Goal: Download file/media

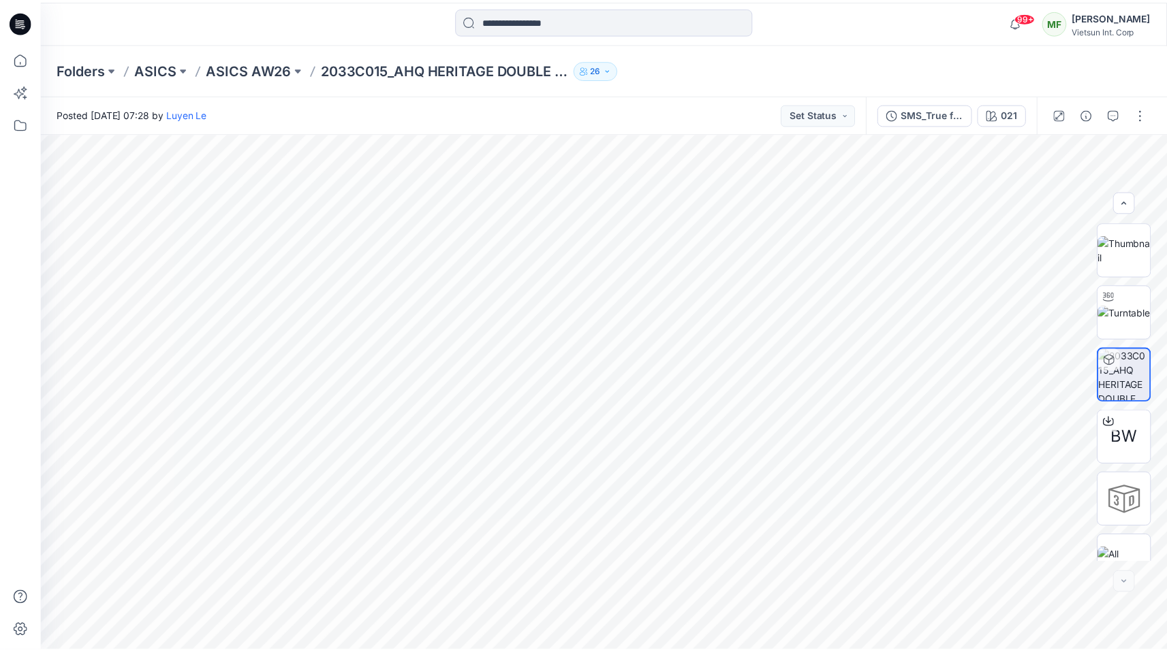
scroll to position [27, 0]
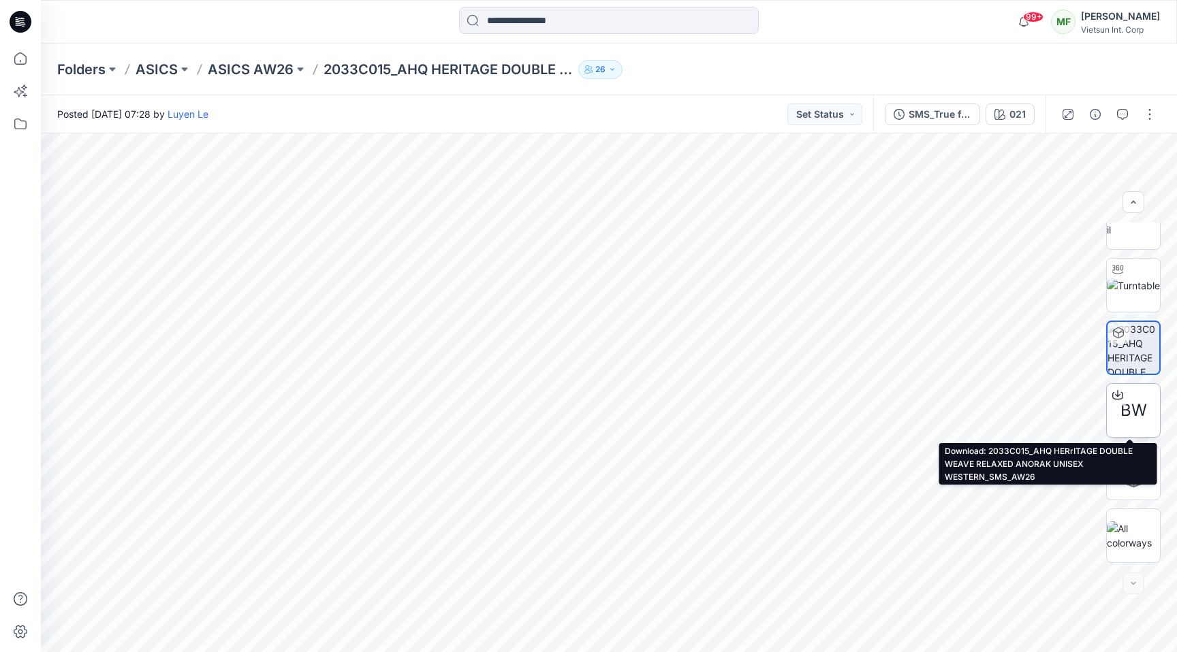
click at [1139, 405] on span "BW" at bounding box center [1133, 410] width 27 height 25
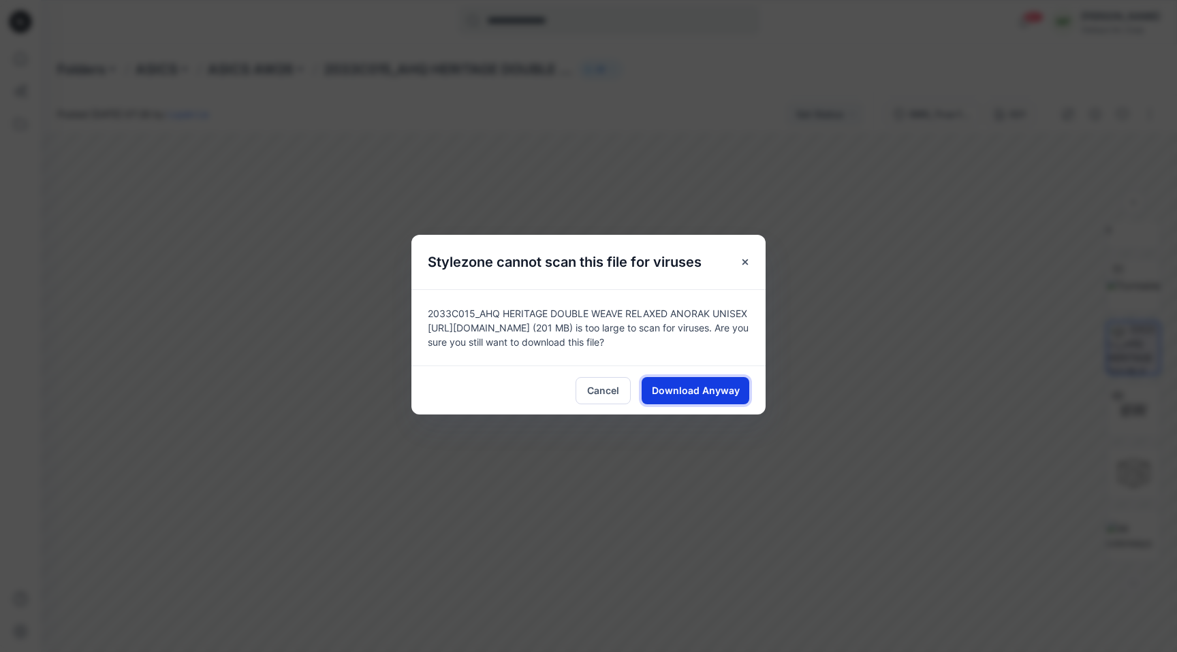
click at [697, 389] on span "Download Anyway" at bounding box center [696, 390] width 88 height 14
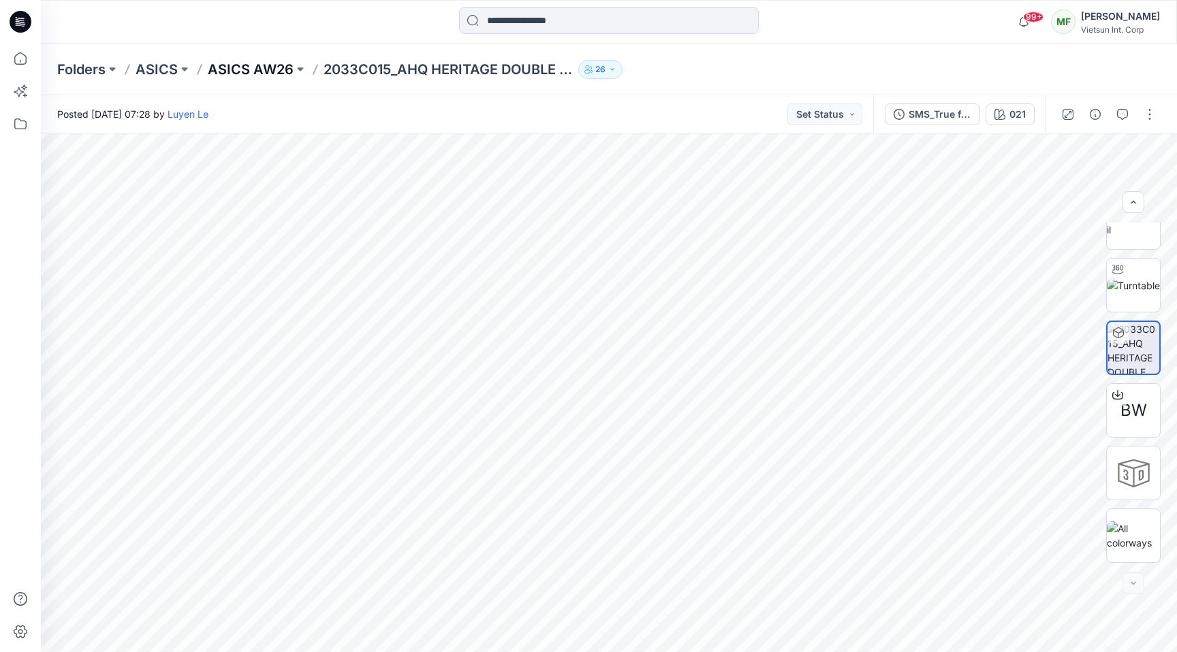
click at [235, 71] on p "ASICS AW26" at bounding box center [251, 69] width 86 height 19
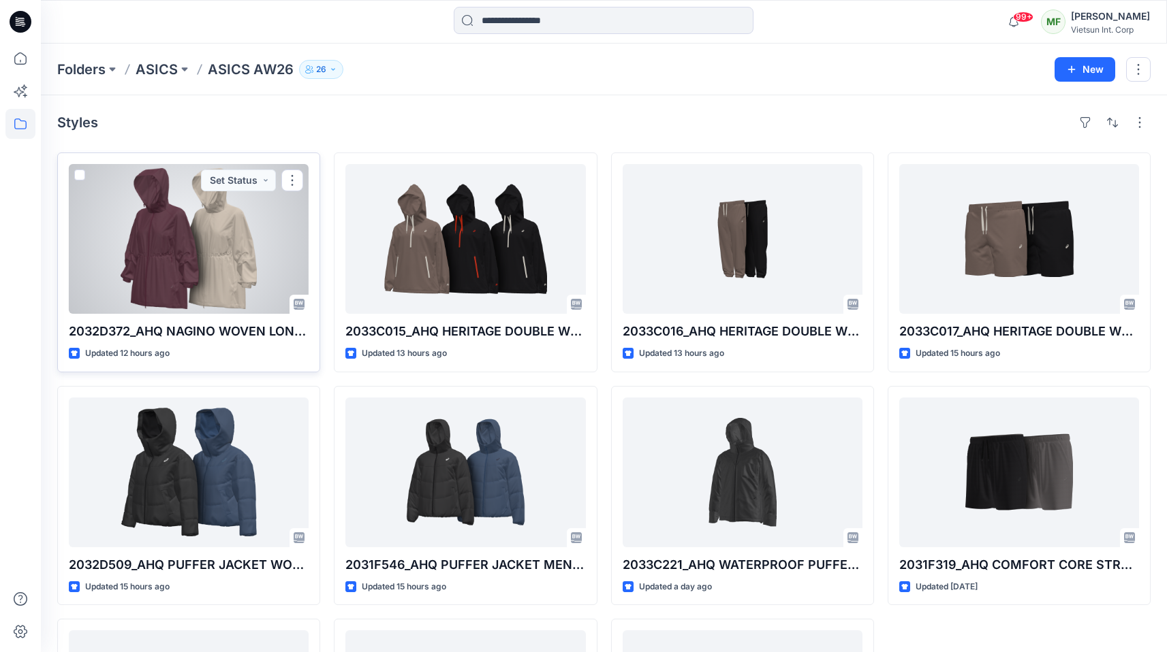
click at [229, 258] on div at bounding box center [189, 239] width 240 height 150
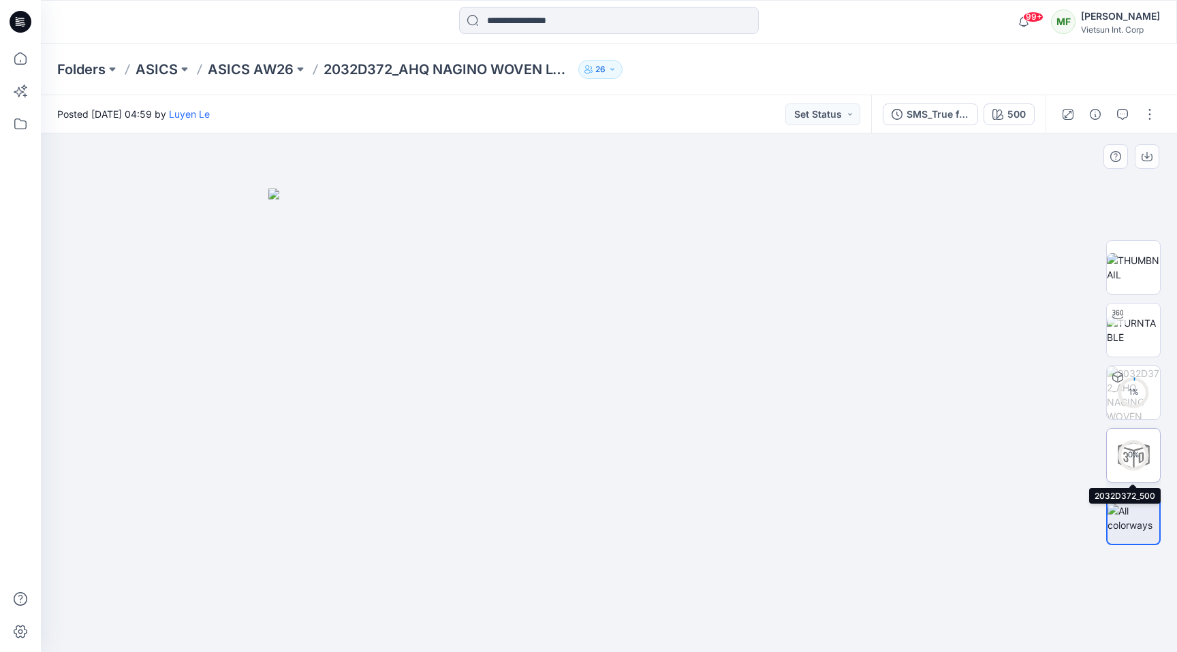
click at [1139, 461] on circle at bounding box center [1133, 455] width 27 height 27
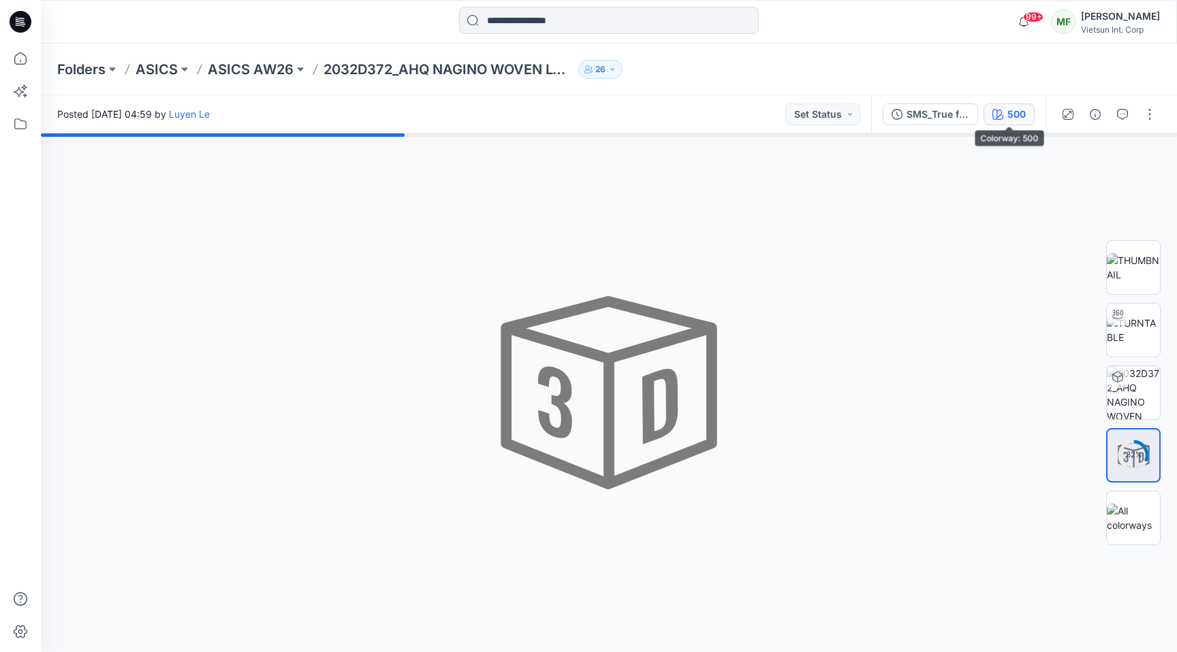
click at [1017, 118] on div "500" at bounding box center [1016, 114] width 18 height 15
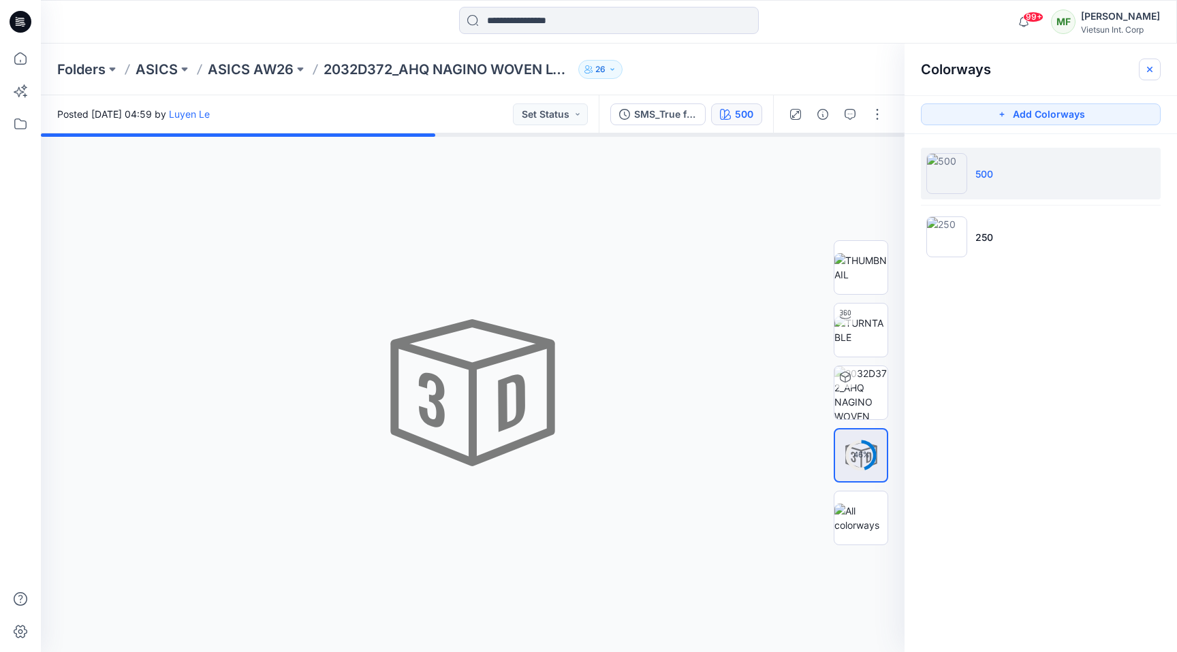
click at [1154, 69] on icon "button" at bounding box center [1149, 69] width 11 height 11
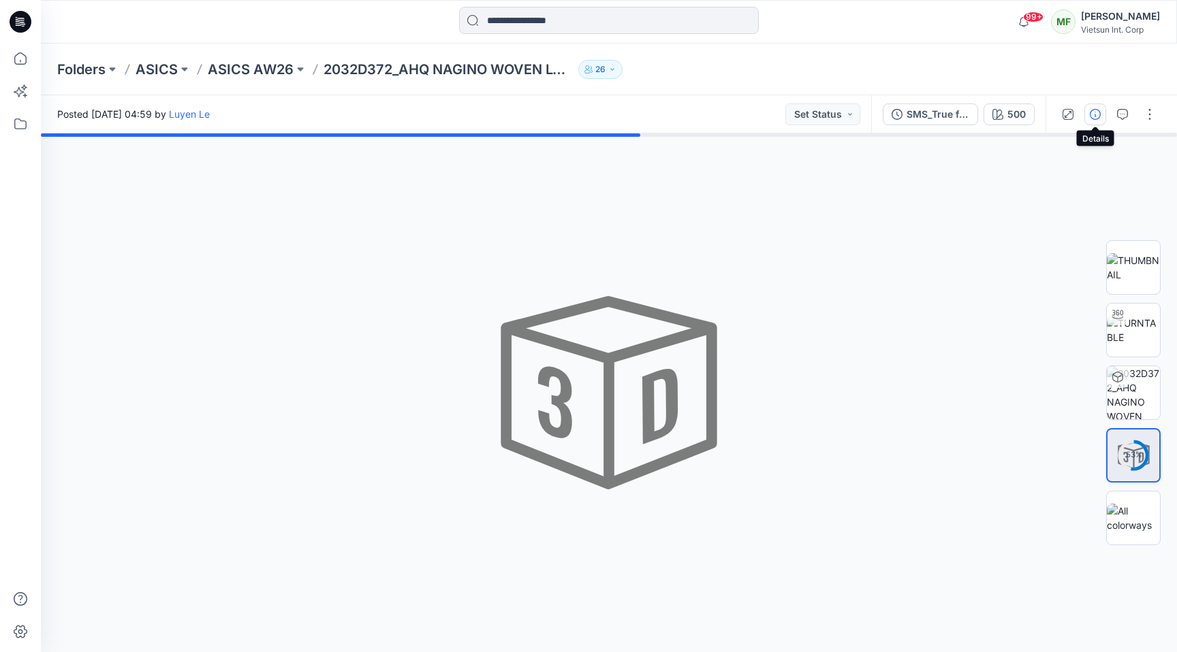
click at [1094, 116] on icon "button" at bounding box center [1095, 114] width 11 height 11
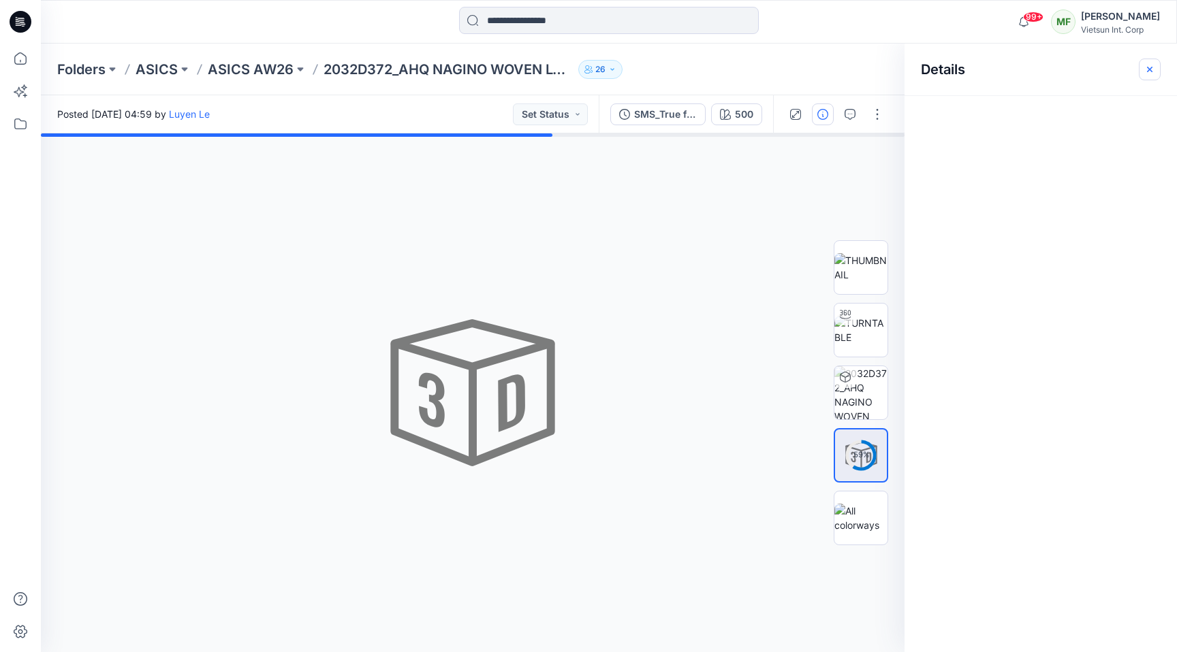
click at [1149, 67] on icon "button" at bounding box center [1149, 69] width 11 height 11
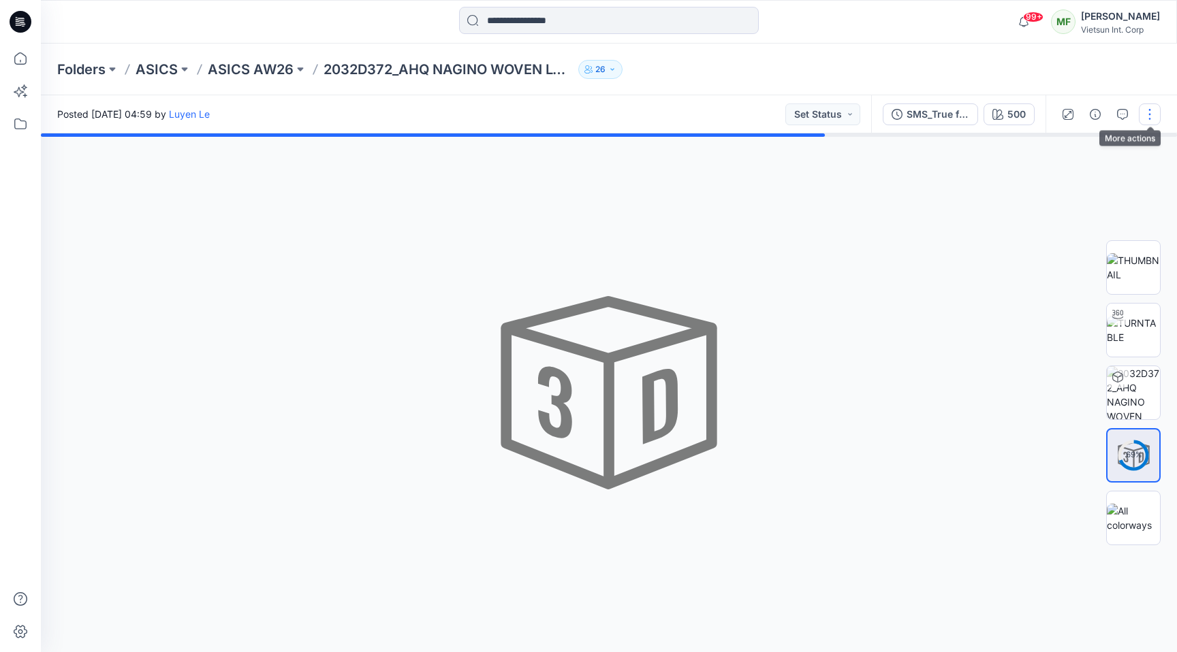
click at [1146, 116] on button "button" at bounding box center [1150, 115] width 22 height 22
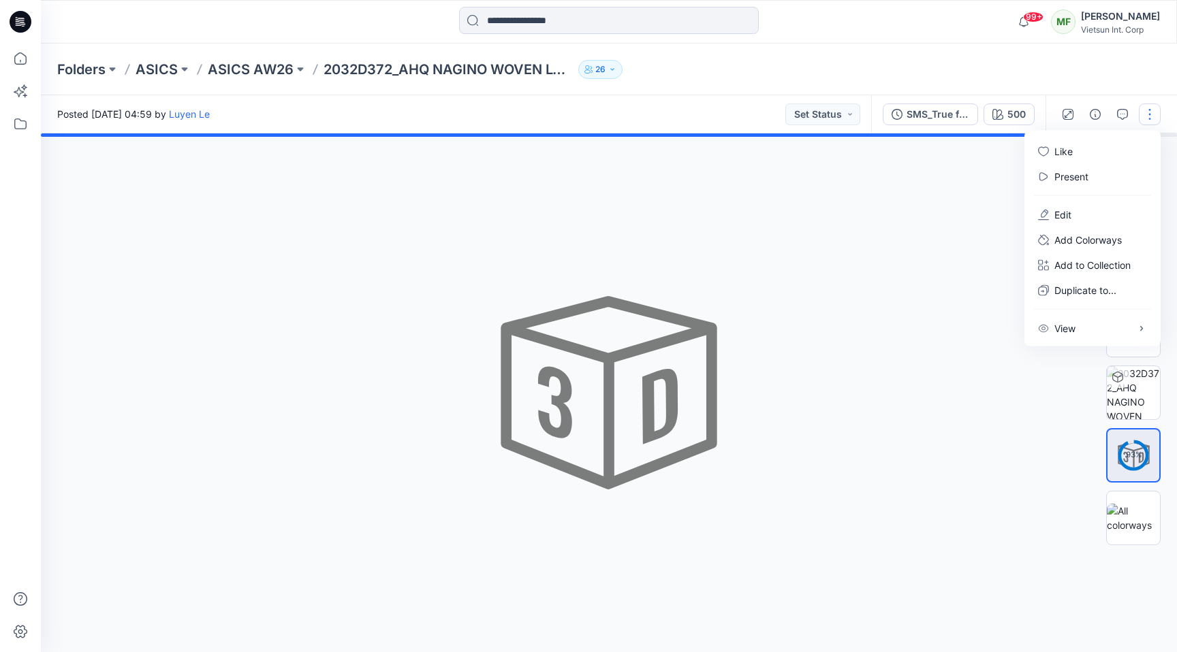
click at [1026, 83] on div "Folders ASICS ASICS AW26 2032D372_AHQ NAGINO WOVEN LONG JACKET WOMEN WESTERN_AW…" at bounding box center [609, 70] width 1136 height 52
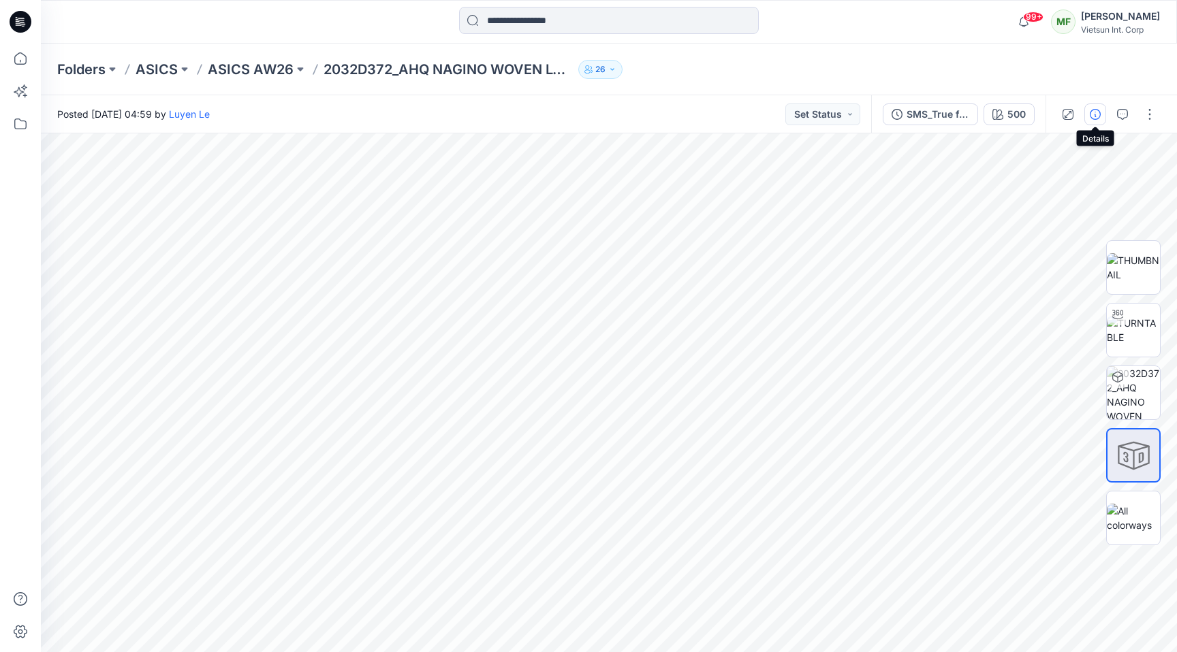
click at [1094, 116] on icon "button" at bounding box center [1095, 114] width 11 height 11
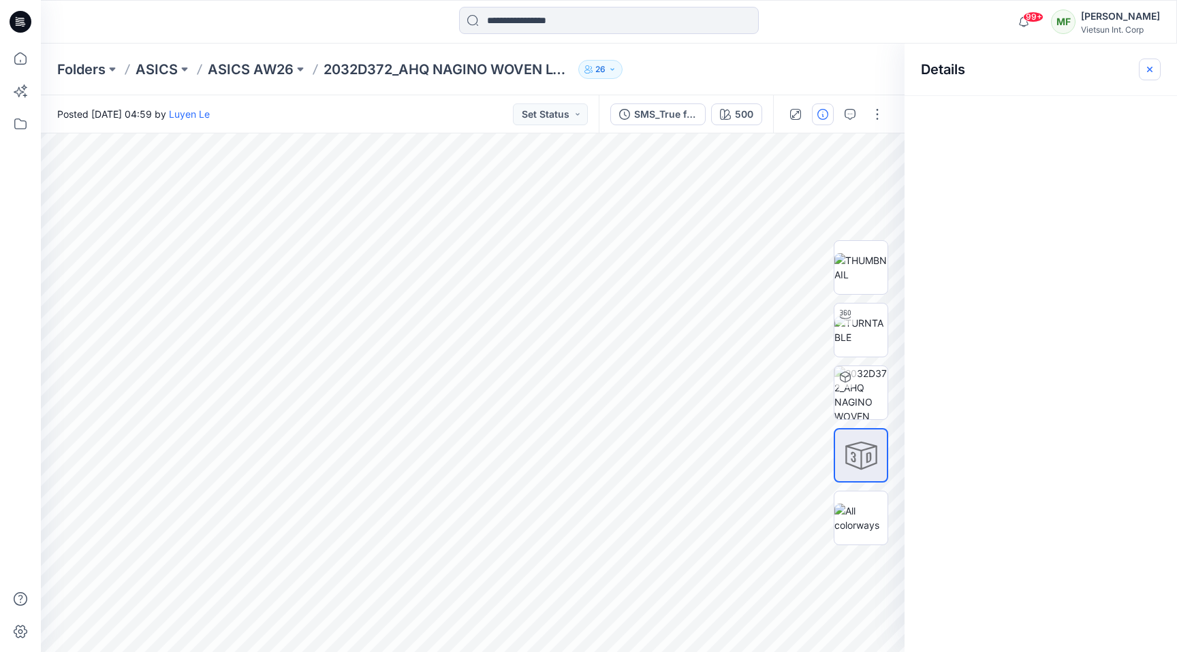
click at [1145, 69] on icon "button" at bounding box center [1149, 69] width 11 height 11
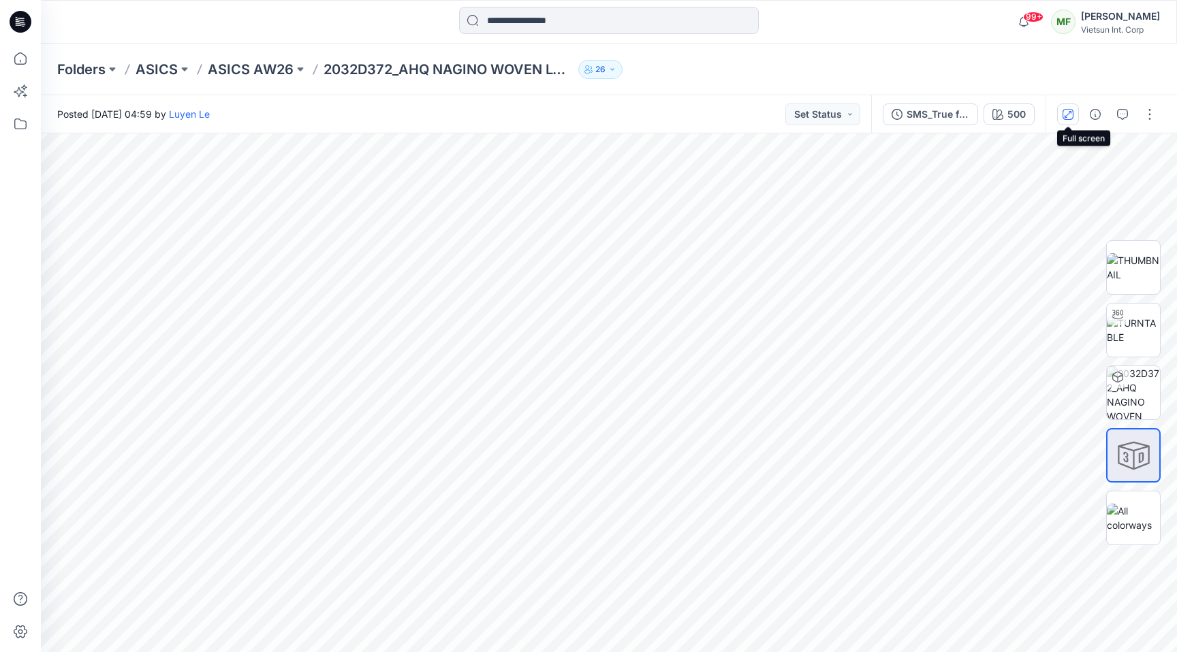
click at [1068, 108] on button "button" at bounding box center [1068, 115] width 22 height 22
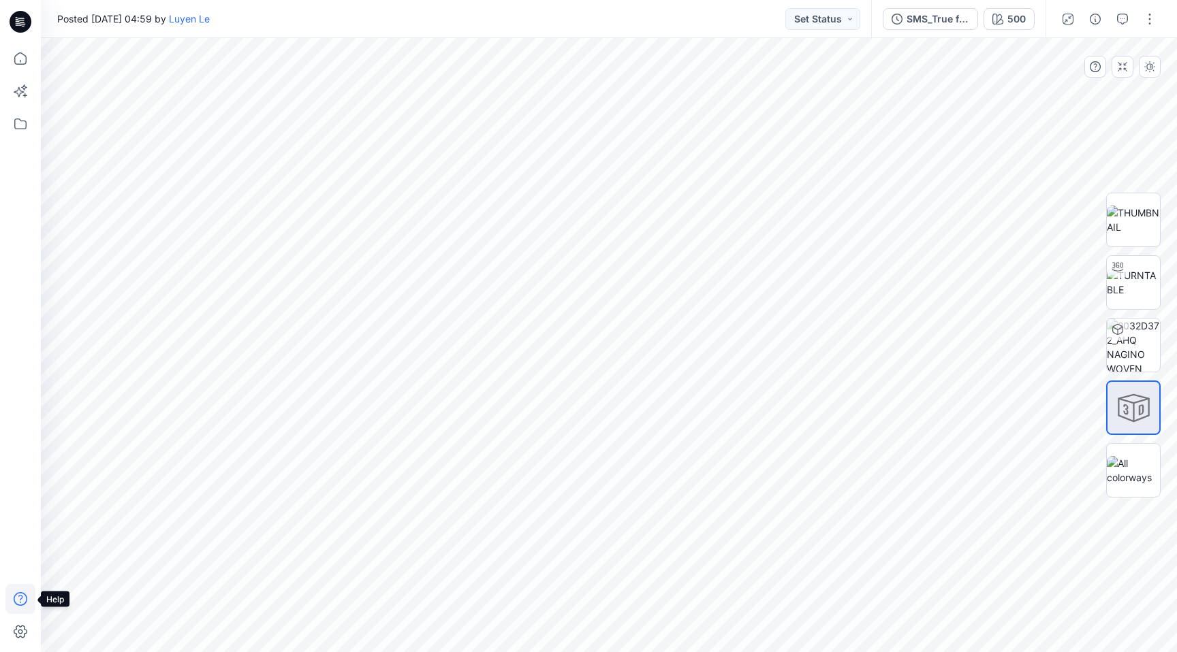
click at [16, 605] on icon at bounding box center [20, 599] width 30 height 30
click at [18, 605] on icon at bounding box center [21, 599] width 14 height 14
click at [1122, 69] on icon "button" at bounding box center [1122, 66] width 11 height 11
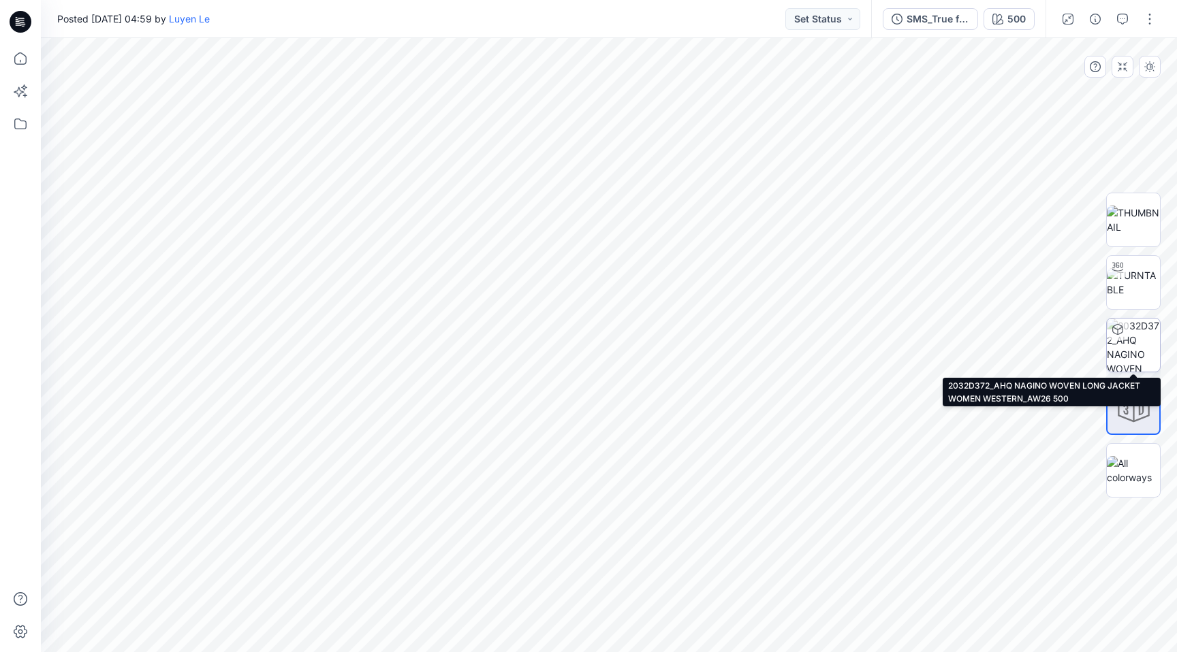
click at [1143, 346] on img at bounding box center [1133, 345] width 53 height 53
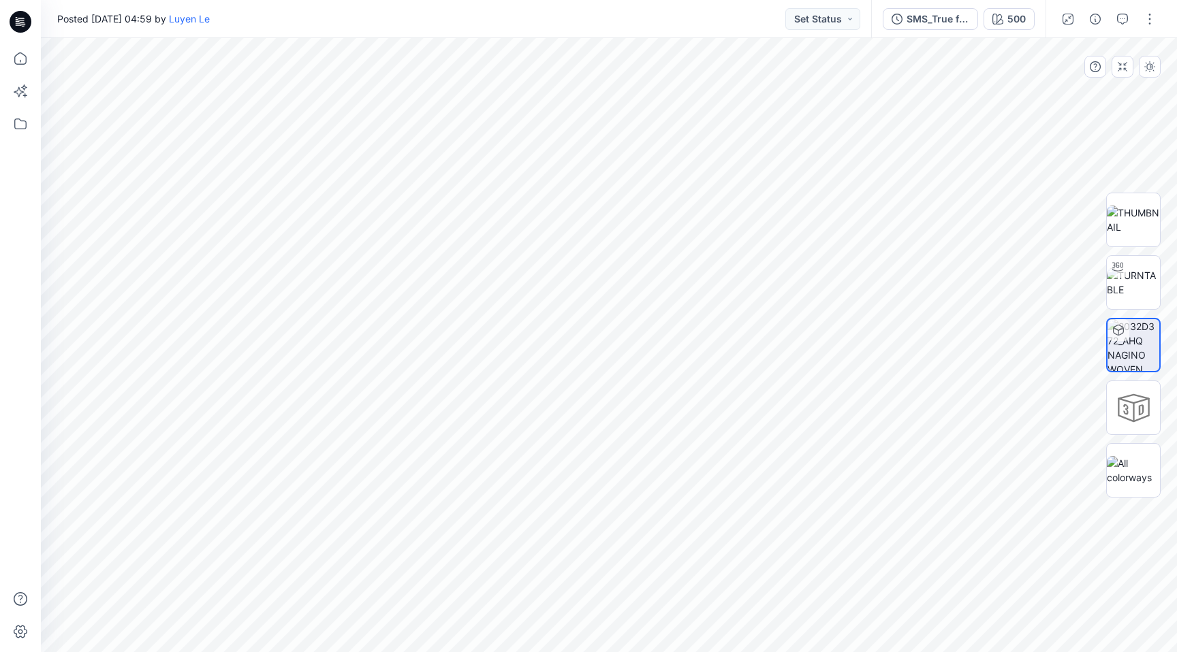
click at [23, 15] on icon at bounding box center [21, 22] width 22 height 22
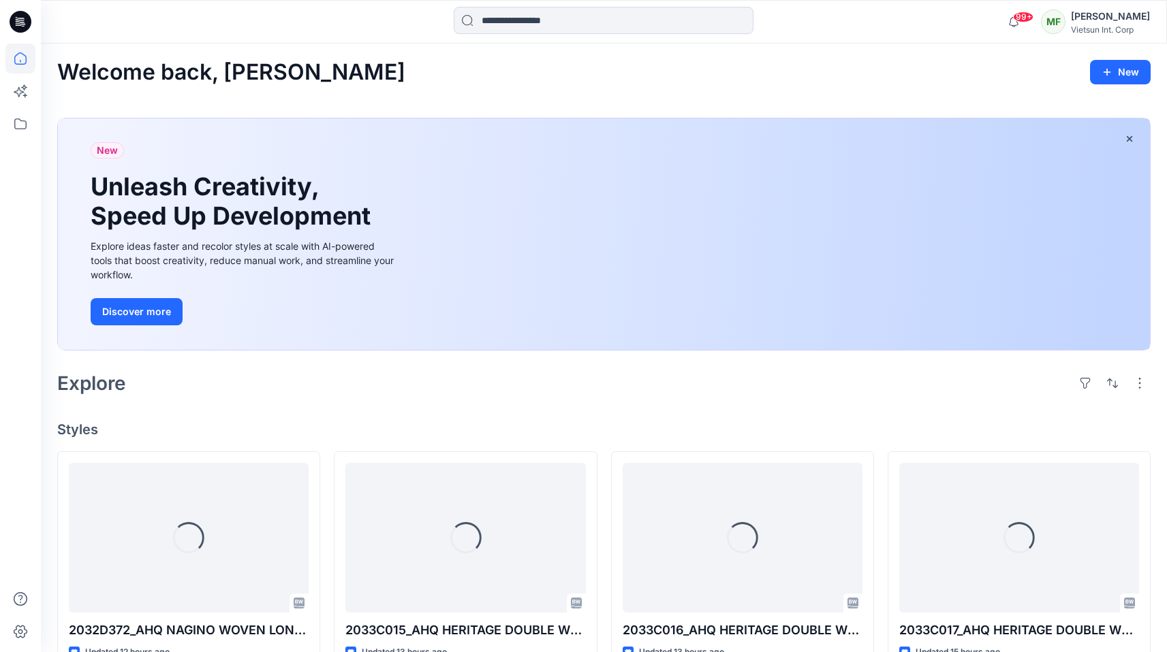
scroll to position [116, 0]
